Goal: Information Seeking & Learning: Learn about a topic

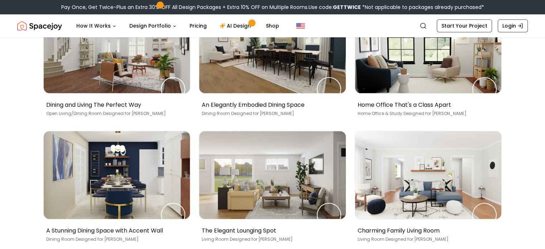
scroll to position [323, 0]
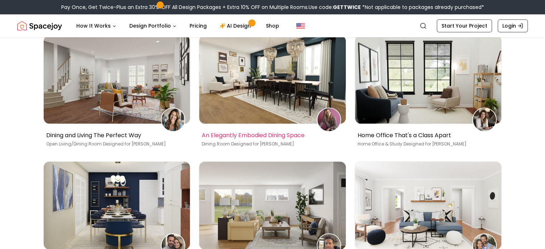
click at [257, 140] on p "An Elegantly Embodied Dining Space" at bounding box center [271, 135] width 139 height 9
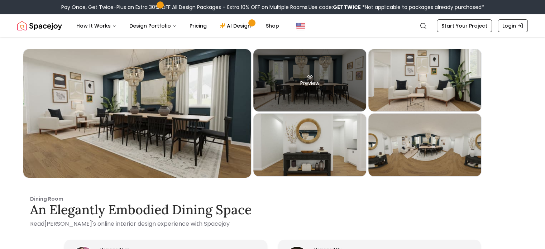
click at [342, 99] on div "Preview" at bounding box center [309, 80] width 113 height 62
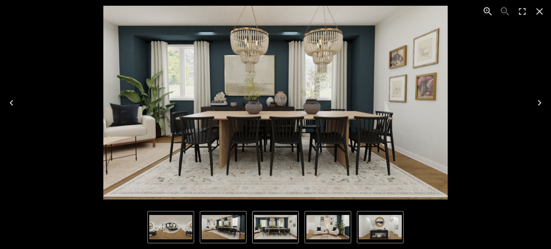
click at [534, 101] on icon "Next" at bounding box center [538, 102] width 11 height 11
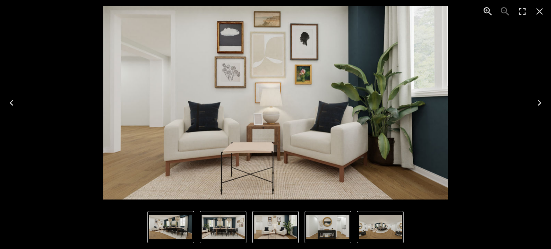
click at [534, 101] on icon "Next" at bounding box center [538, 102] width 11 height 11
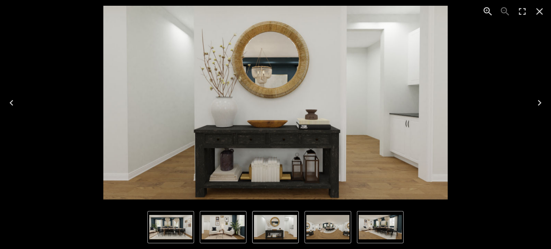
click at [534, 101] on icon "Next" at bounding box center [538, 102] width 11 height 11
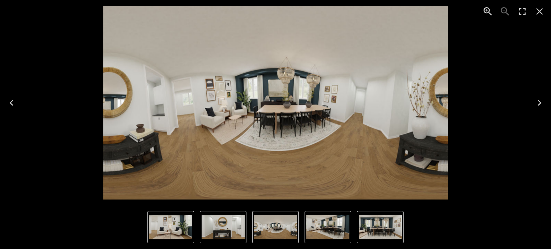
click at [534, 101] on icon "Next" at bounding box center [538, 102] width 11 height 11
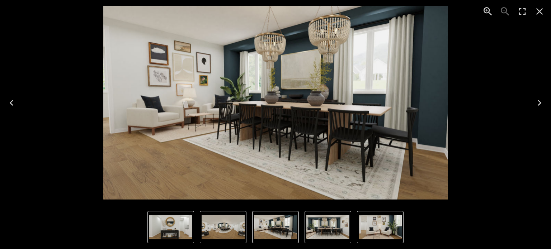
click at [534, 101] on icon "Next" at bounding box center [538, 102] width 11 height 11
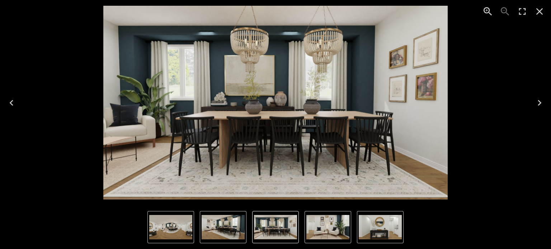
click at [534, 101] on icon "Next" at bounding box center [538, 102] width 11 height 11
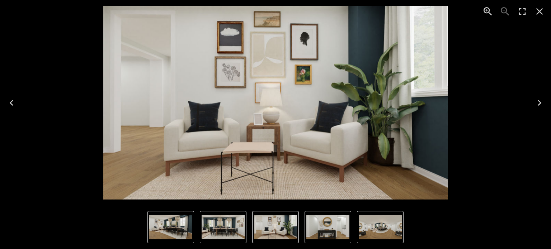
click at [539, 14] on icon "Close" at bounding box center [538, 11] width 11 height 11
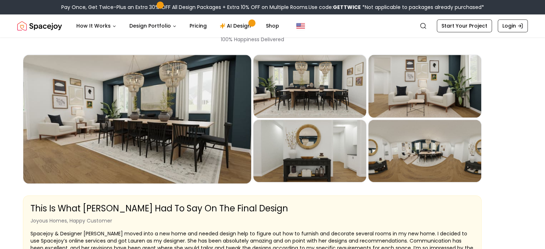
scroll to position [1004, 0]
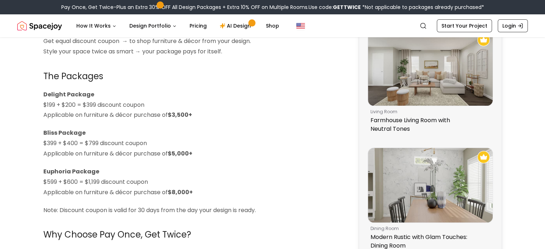
scroll to position [143, 0]
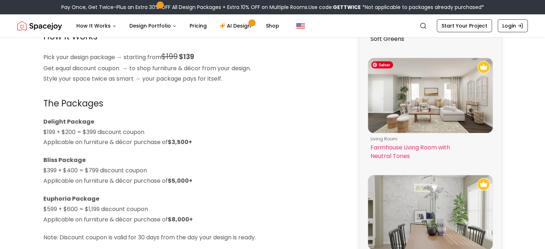
click at [392, 110] on img at bounding box center [430, 95] width 125 height 75
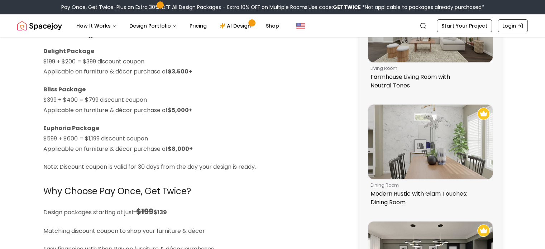
scroll to position [215, 0]
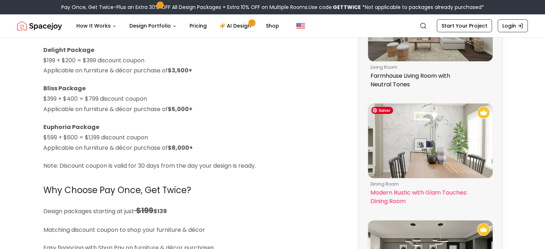
click at [430, 147] on img at bounding box center [430, 141] width 125 height 75
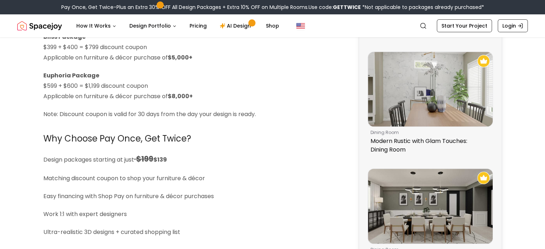
scroll to position [358, 0]
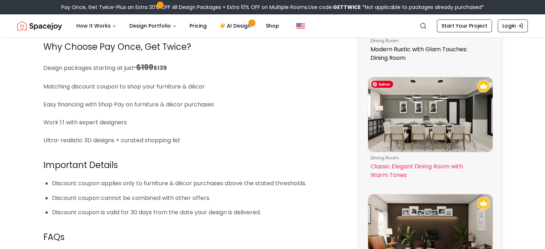
click at [432, 127] on img at bounding box center [430, 114] width 125 height 75
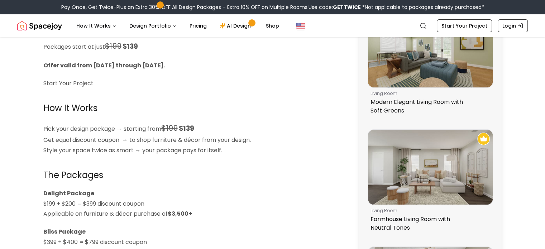
scroll to position [72, 0]
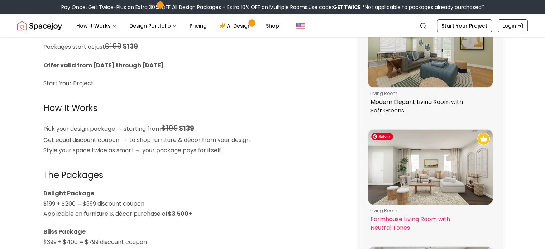
click at [421, 149] on img at bounding box center [430, 167] width 125 height 75
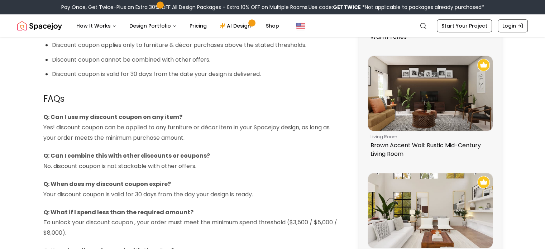
scroll to position [538, 0]
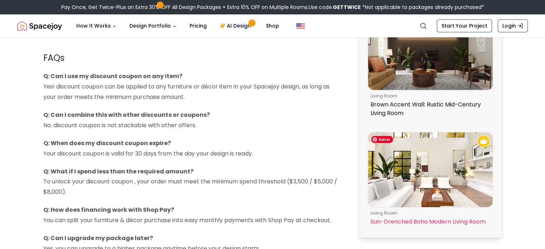
click at [431, 157] on img at bounding box center [430, 169] width 125 height 75
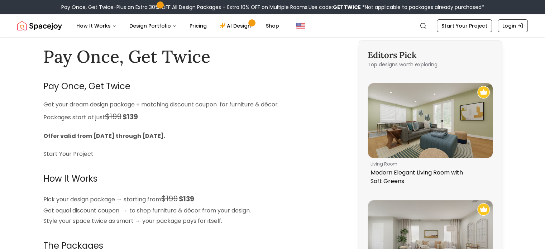
scroll to position [0, 0]
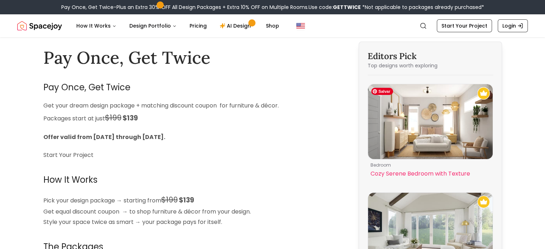
click at [443, 127] on img at bounding box center [430, 121] width 125 height 75
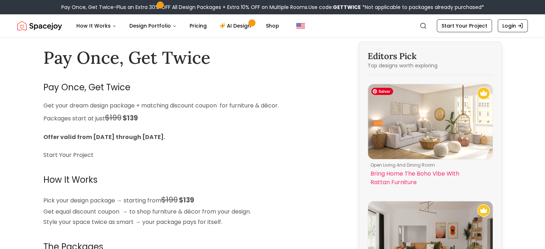
click at [407, 127] on img at bounding box center [430, 121] width 125 height 75
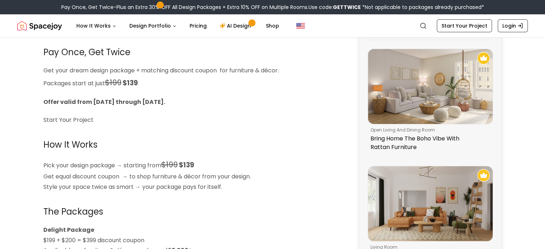
scroll to position [108, 0]
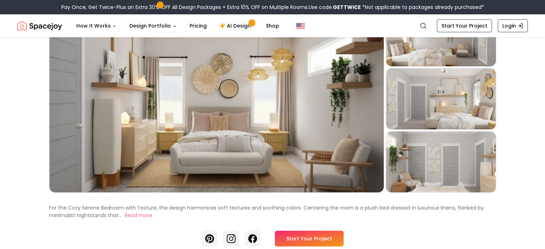
scroll to position [36, 0]
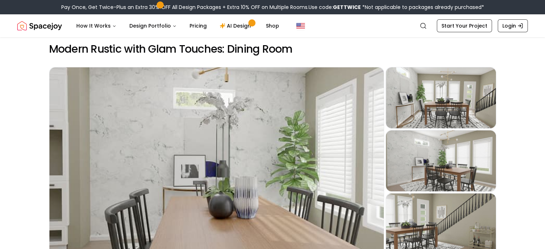
scroll to position [36, 0]
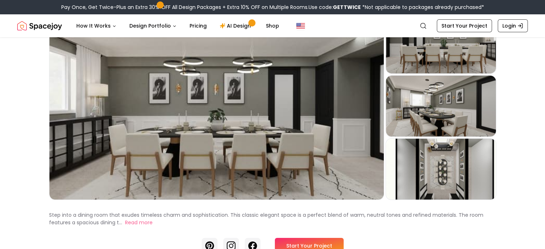
scroll to position [72, 0]
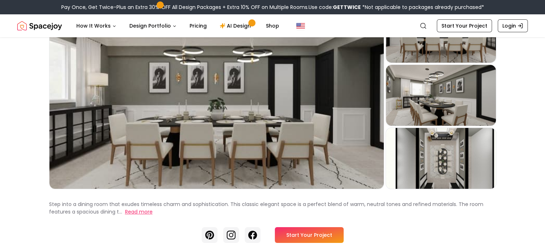
click at [125, 216] on button "Read more" at bounding box center [139, 212] width 28 height 8
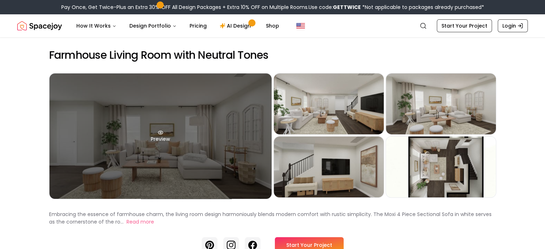
drag, startPoint x: 186, startPoint y: 136, endPoint x: 189, endPoint y: 187, distance: 51.0
click at [189, 187] on div "Preview" at bounding box center [160, 135] width 222 height 125
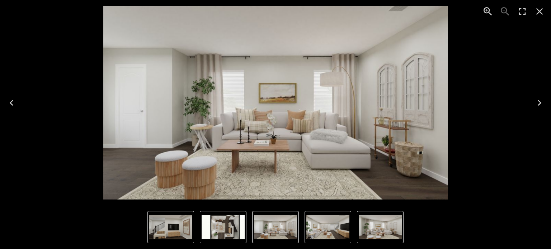
click at [227, 222] on img "5 of 5" at bounding box center [222, 227] width 43 height 24
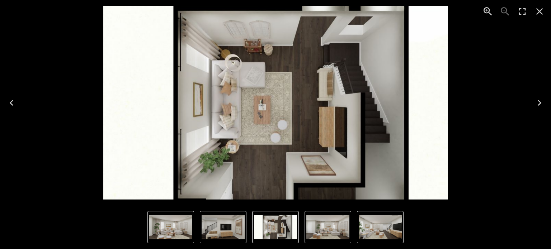
click at [281, 223] on img "5 of 5" at bounding box center [275, 227] width 43 height 24
click at [315, 225] on span "Salvar" at bounding box center [321, 222] width 22 height 7
click at [537, 13] on icon "Close" at bounding box center [539, 11] width 7 height 7
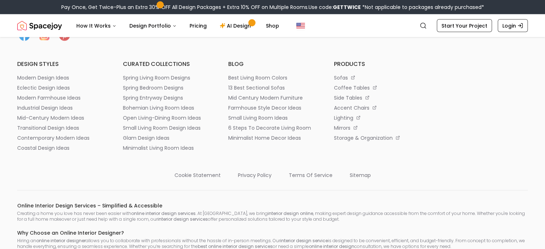
scroll to position [4122, 0]
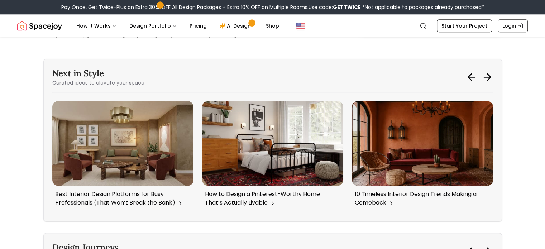
scroll to position [753, 0]
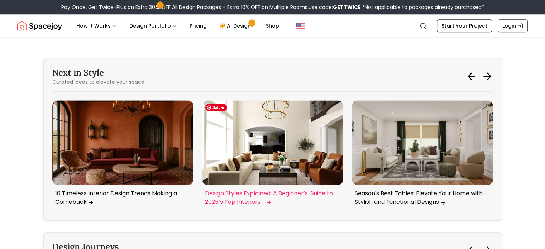
click at [280, 133] on img "4 / 6" at bounding box center [272, 142] width 141 height 85
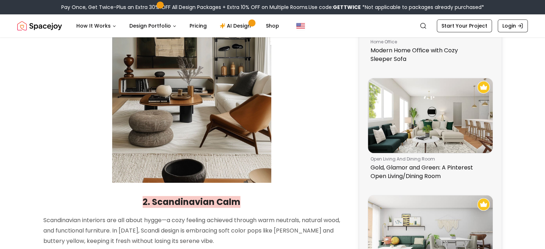
scroll to position [358, 0]
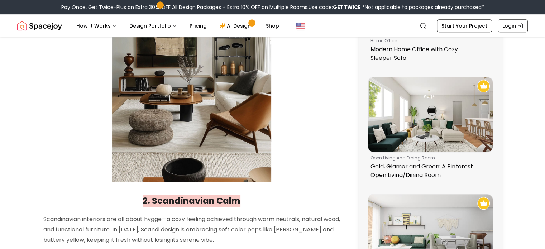
click at [209, 114] on img at bounding box center [191, 82] width 159 height 199
click at [203, 95] on img at bounding box center [191, 82] width 159 height 199
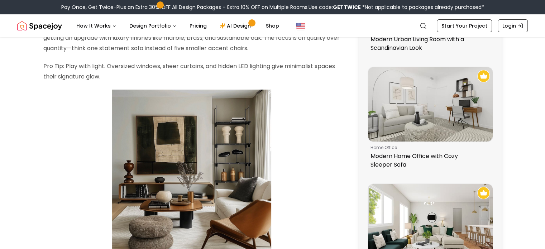
scroll to position [251, 0]
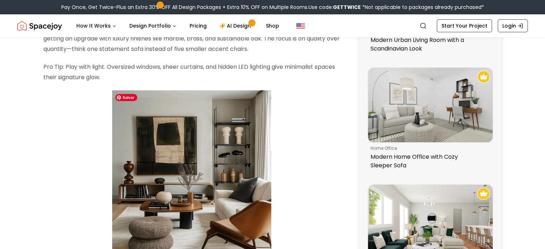
drag, startPoint x: 200, startPoint y: 133, endPoint x: 333, endPoint y: 103, distance: 136.1
click at [333, 103] on p at bounding box center [191, 189] width 297 height 199
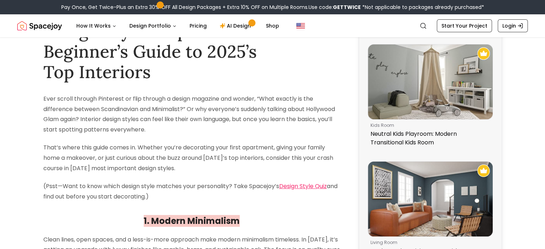
scroll to position [36, 0]
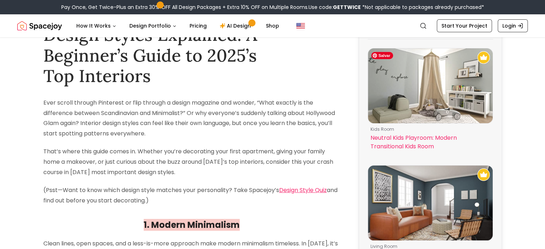
click at [452, 89] on img at bounding box center [430, 85] width 125 height 75
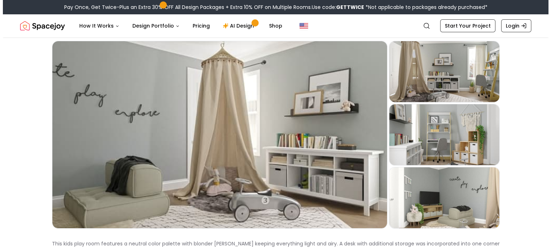
scroll to position [36, 0]
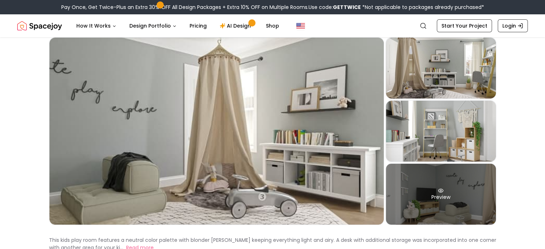
click at [472, 208] on div "Preview" at bounding box center [441, 194] width 110 height 61
